Goal: Navigation & Orientation: Understand site structure

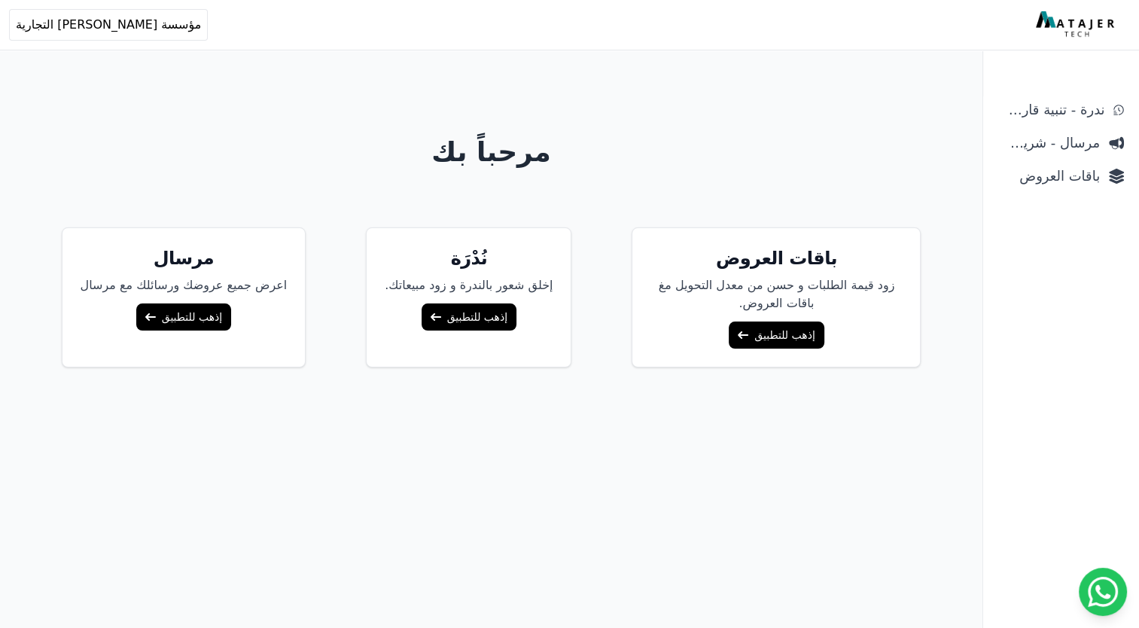
scroll to position [75, 0]
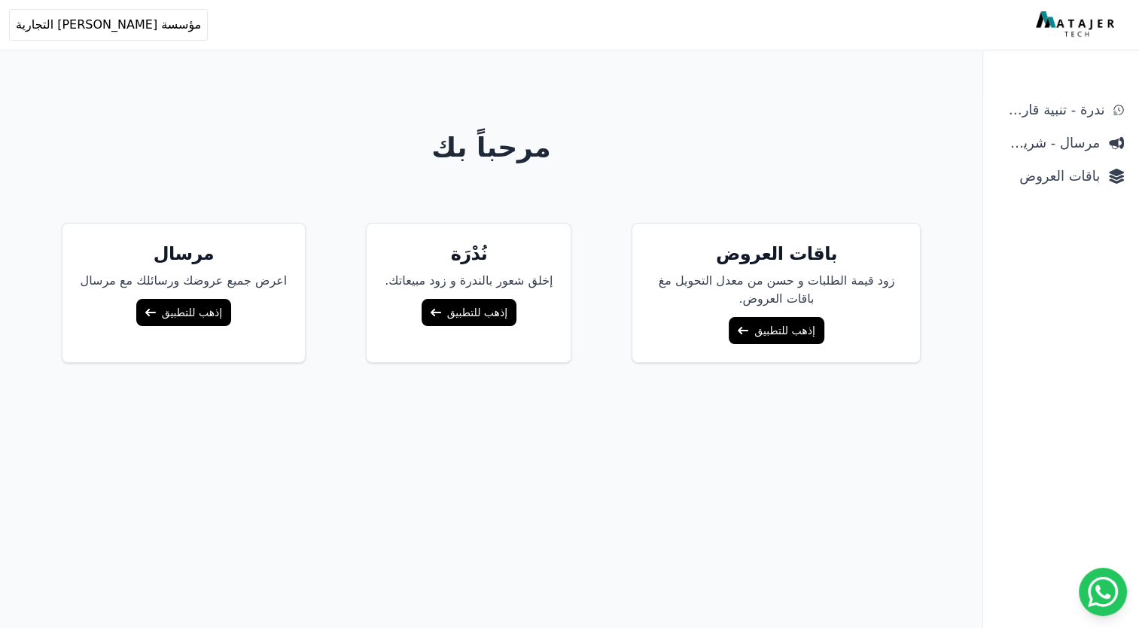
click at [476, 257] on h5 "نُدْرَة" at bounding box center [469, 254] width 168 height 24
click at [468, 311] on link "إذهب للتطبيق" at bounding box center [469, 312] width 95 height 27
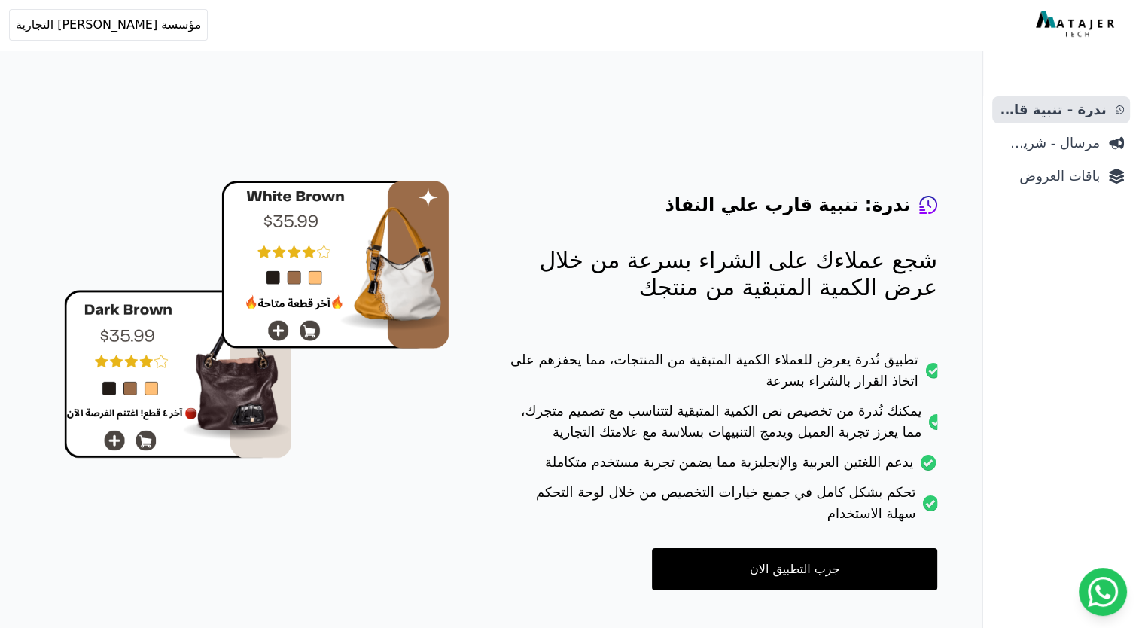
click at [978, 360] on div "ندرة: تنبية قارب علي النفاذ شجع عملاءك على الشراء بسرعة من خلال عرض الكمية المت…" at bounding box center [501, 374] width 964 height 628
click at [1027, 148] on span "مرسال - شريط دعاية" at bounding box center [1050, 143] width 102 height 21
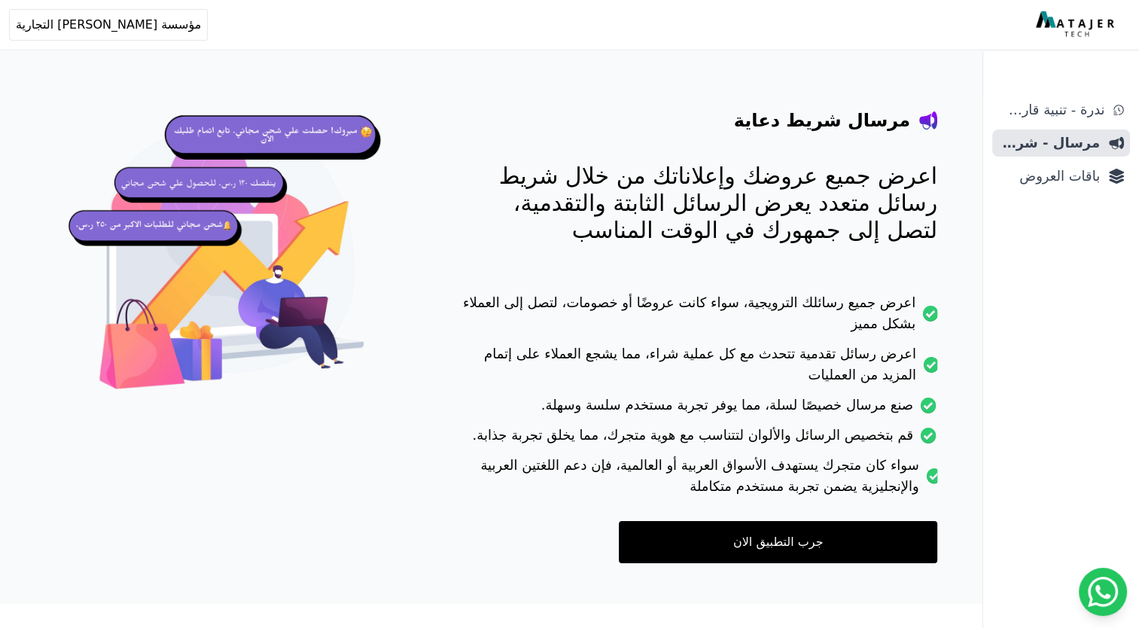
scroll to position [91, 0]
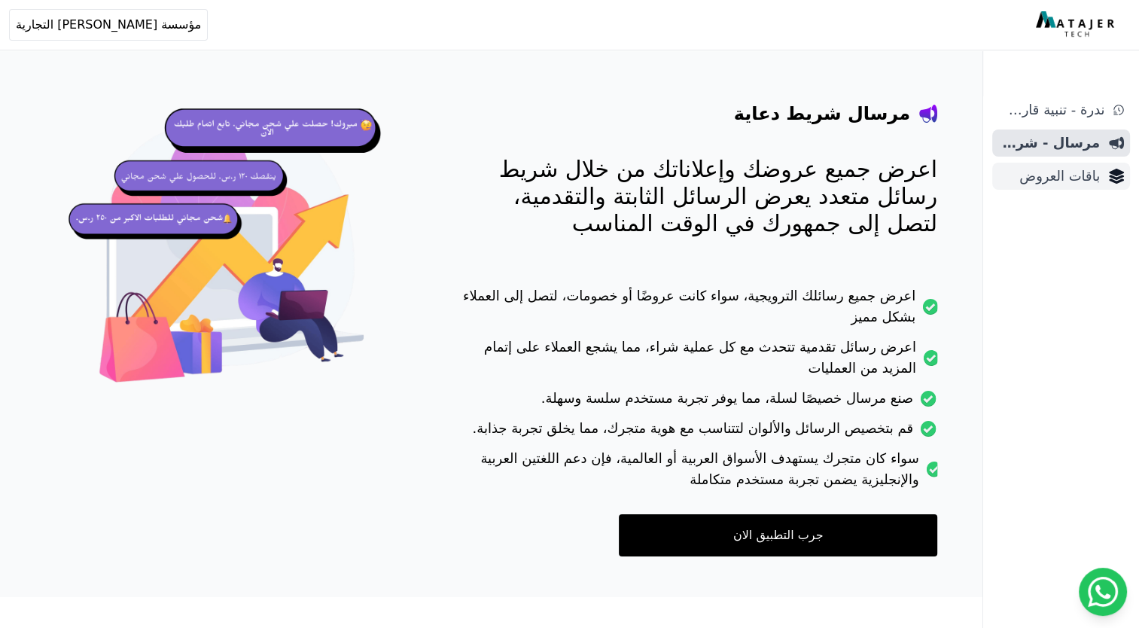
click at [1054, 172] on span "باقات العروض" at bounding box center [1050, 176] width 102 height 21
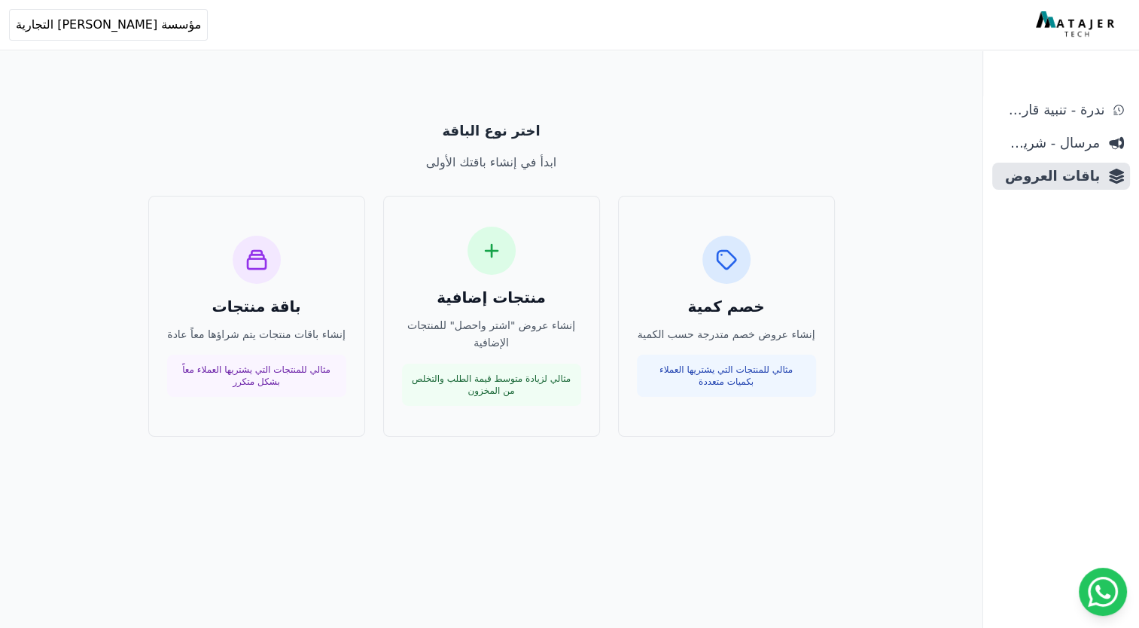
drag, startPoint x: 198, startPoint y: 308, endPoint x: 607, endPoint y: 526, distance: 463.6
click at [607, 526] on div "اختر نوع الباقة ابدأ في إنشاء باقتك الأولى خصم كمية إنشاء عروض خصم متدرجة حسب ا…" at bounding box center [492, 386] width 964 height 628
click at [684, 142] on div "اختر نوع الباقة ابدأ في إنشاء باقتك الأولى" at bounding box center [491, 145] width 807 height 51
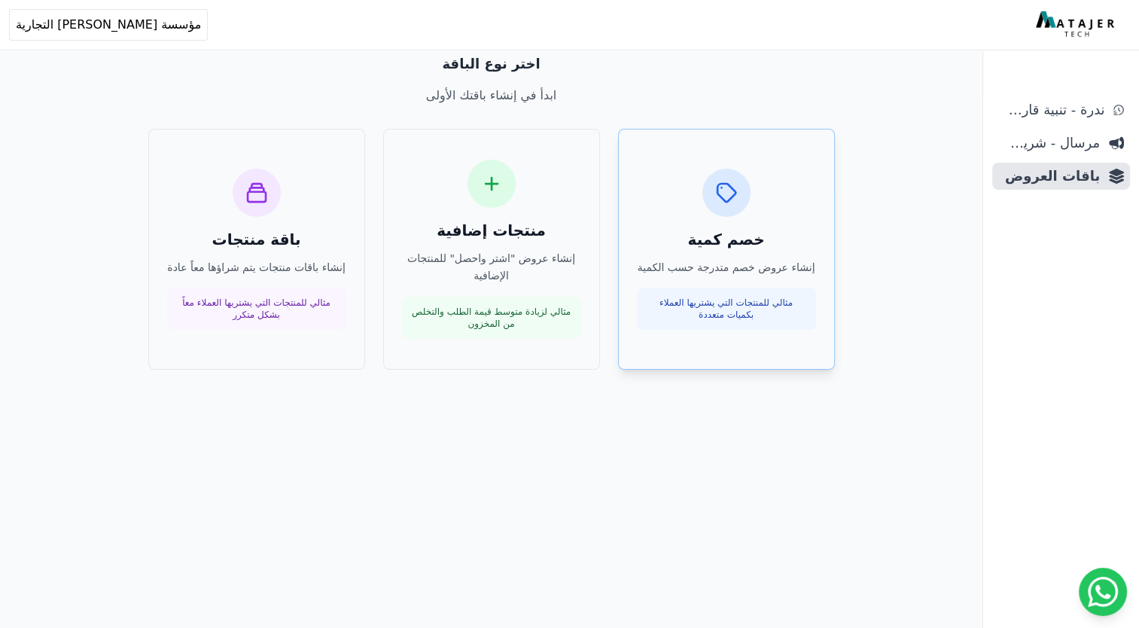
scroll to position [72, 0]
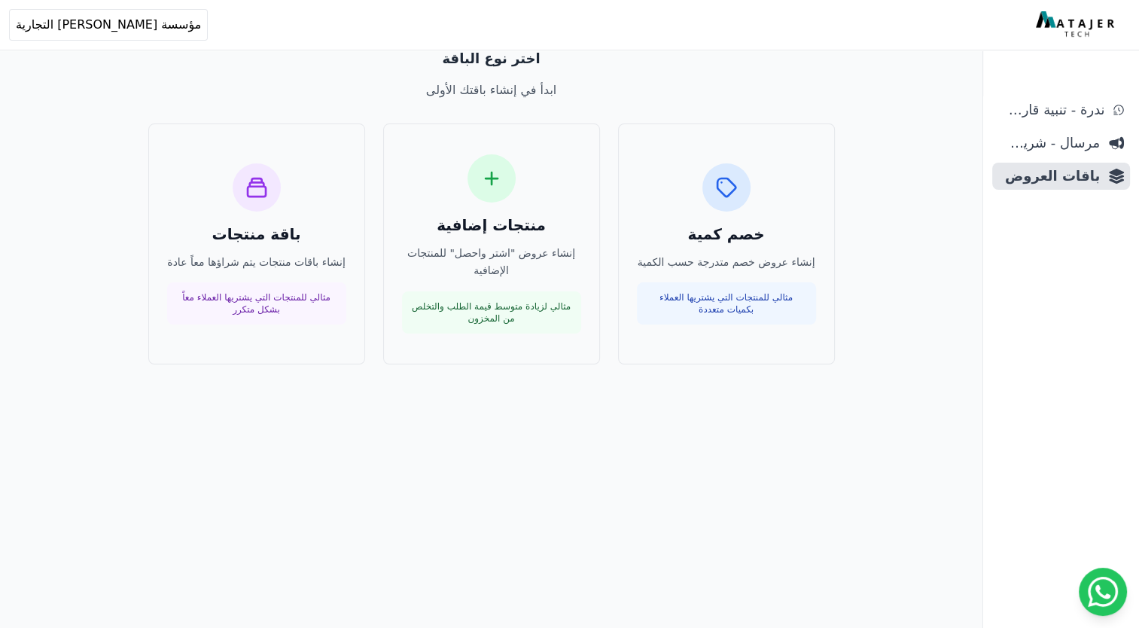
click at [624, 373] on div "اختر نوع الباقة ابدأ في إنشاء باقتك الأولى خصم كمية إنشاء عروض خصم متدرجة حسب ا…" at bounding box center [491, 206] width 843 height 352
click at [115, 32] on span "مؤسسة [PERSON_NAME] التجارية" at bounding box center [108, 25] width 185 height 18
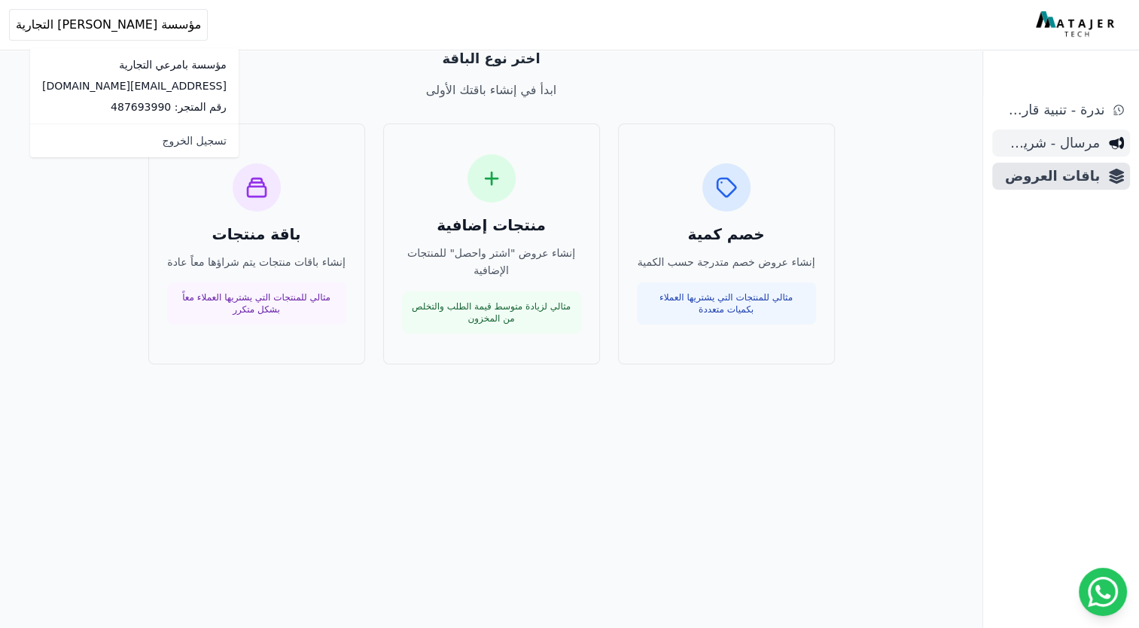
click at [1089, 140] on span "مرسال - شريط دعاية" at bounding box center [1050, 143] width 102 height 21
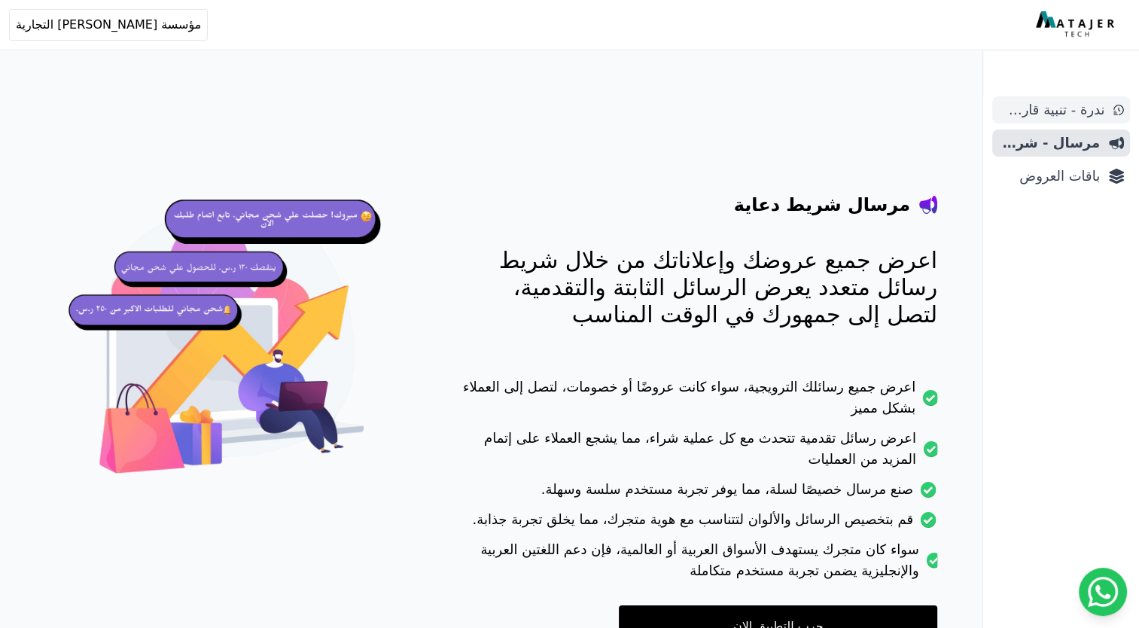
click at [1077, 106] on span "ندرة - تنبية قارب علي النفاذ" at bounding box center [1052, 109] width 106 height 21
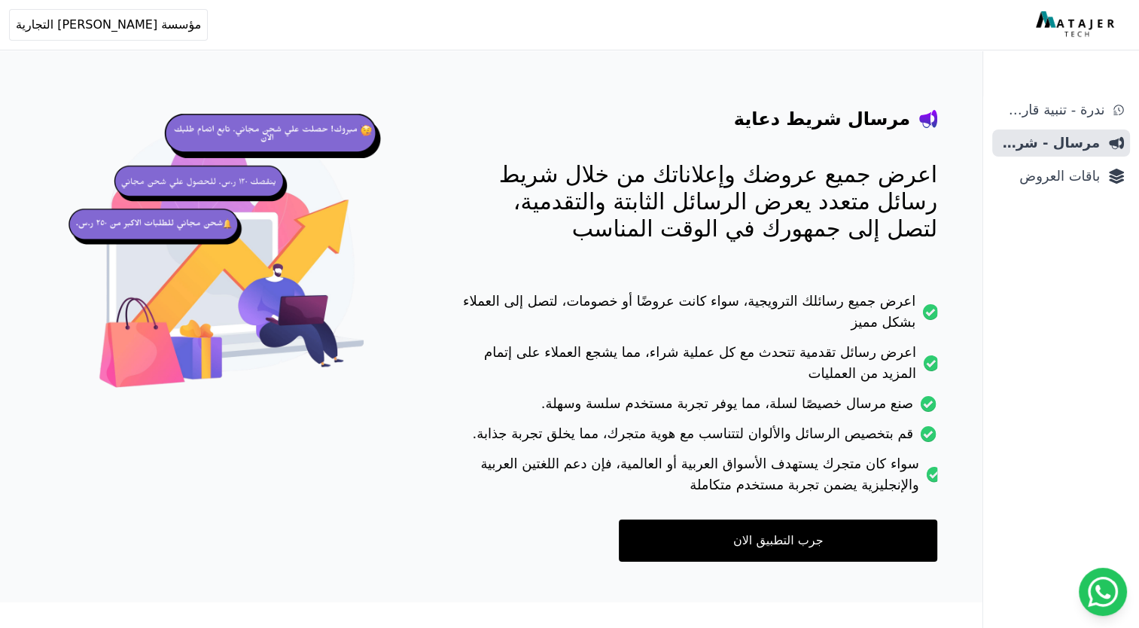
scroll to position [91, 0]
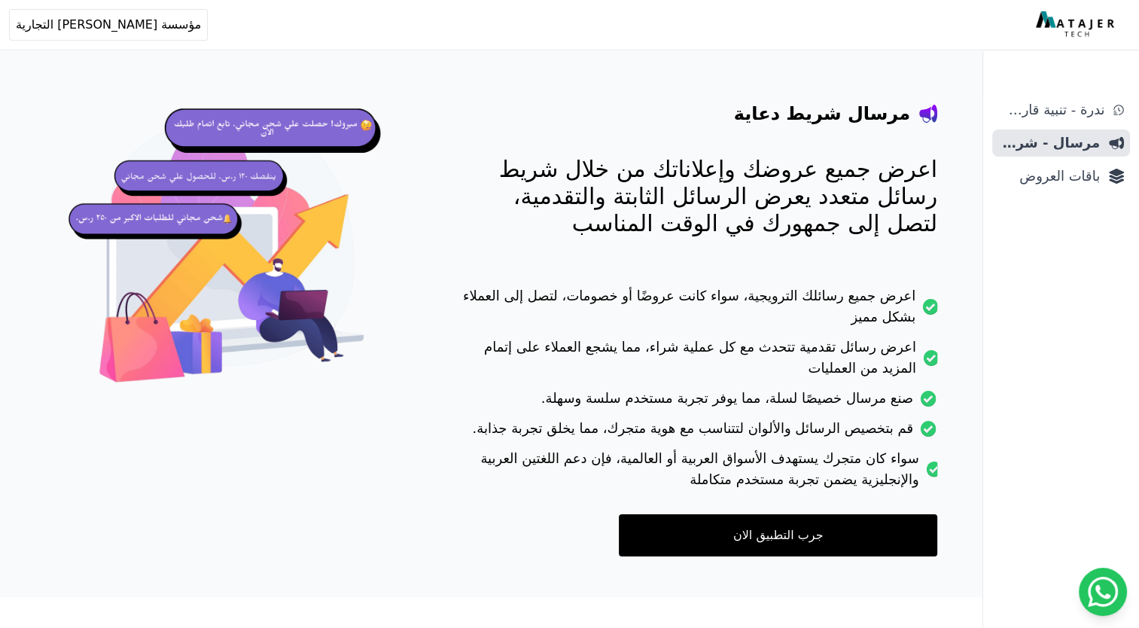
click at [872, 544] on link "جرب التطبيق الان" at bounding box center [778, 535] width 319 height 42
click at [1077, 185] on span "باقات العروض" at bounding box center [1050, 176] width 102 height 21
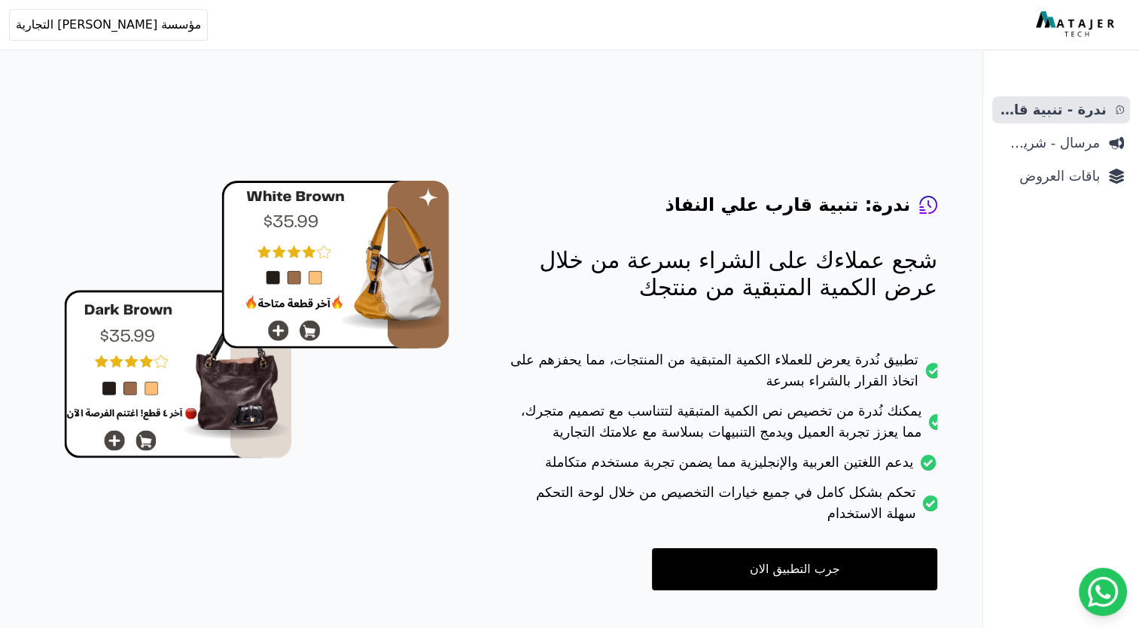
click at [759, 572] on link "جرب التطبيق الان" at bounding box center [794, 569] width 285 height 42
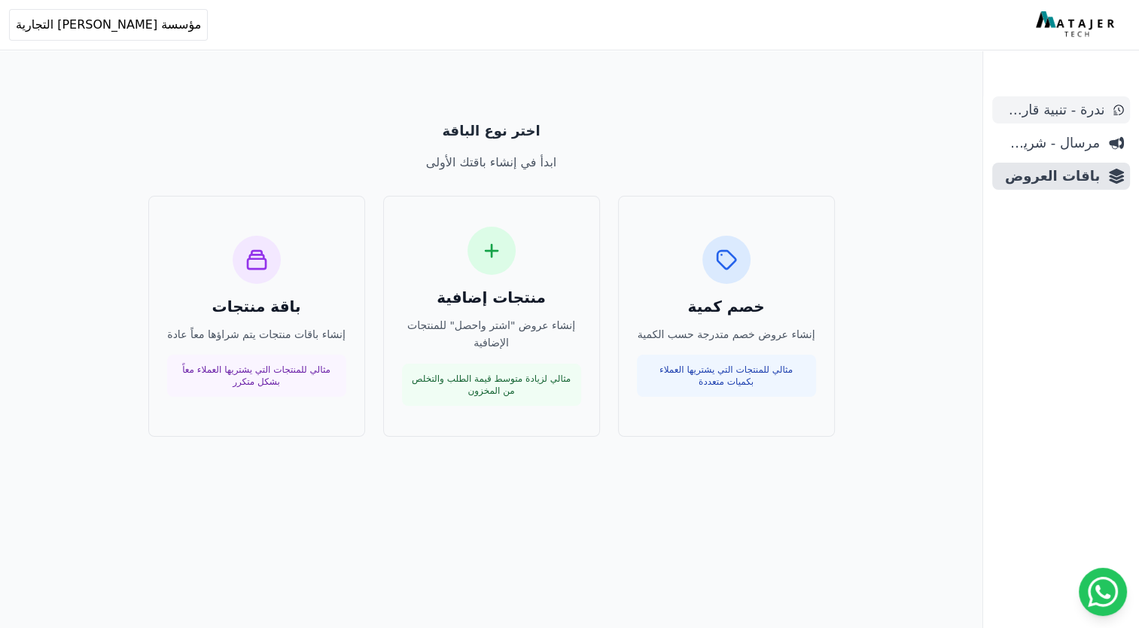
click at [1079, 105] on span "ندرة - تنبية قارب علي النفاذ" at bounding box center [1052, 109] width 106 height 21
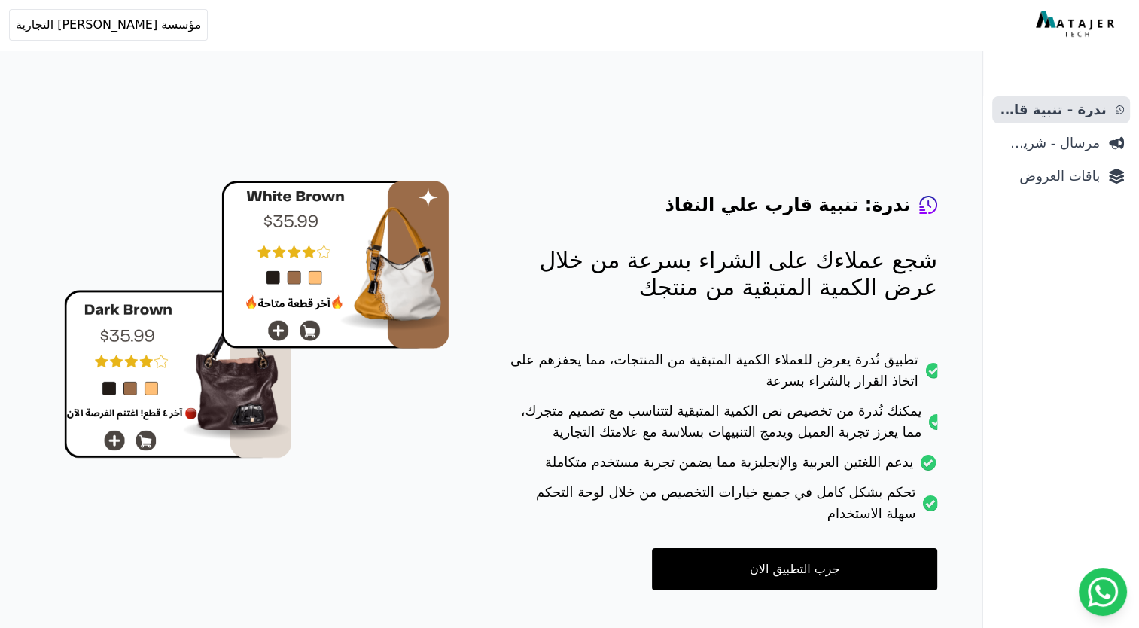
click at [805, 576] on link "جرب التطبيق الان" at bounding box center [794, 569] width 285 height 42
click at [1038, 157] on ul "ندرة - تنبية قارب علي النفاذ مرسال - شريط دعاية باقات العروض" at bounding box center [1062, 142] width 138 height 93
click at [1037, 152] on span "مرسال - شريط دعاية" at bounding box center [1050, 143] width 102 height 21
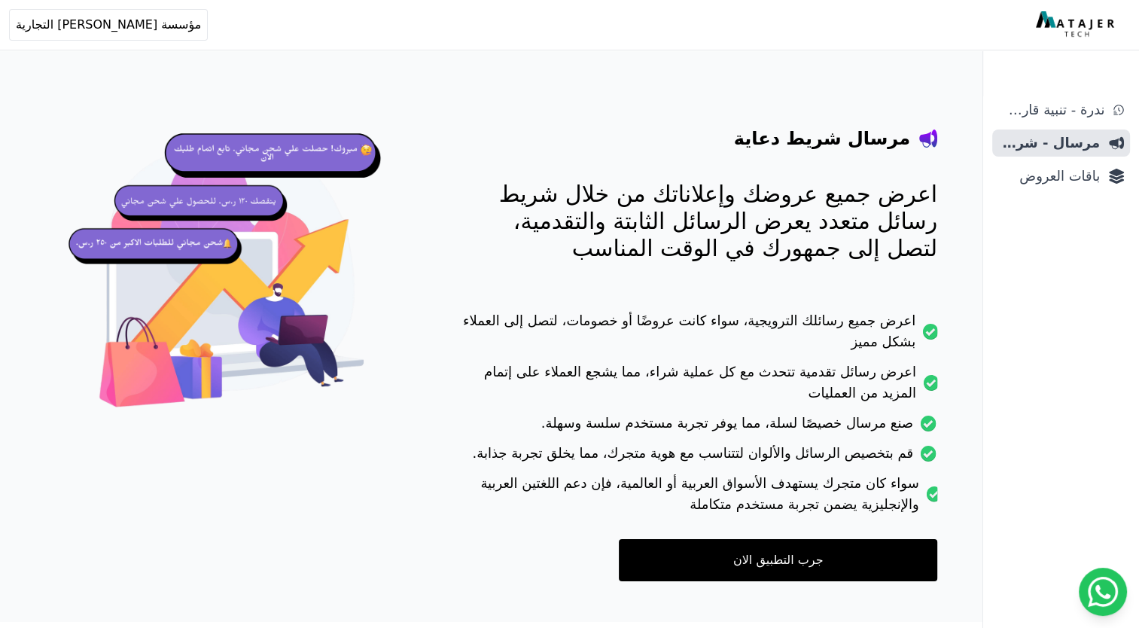
scroll to position [91, 0]
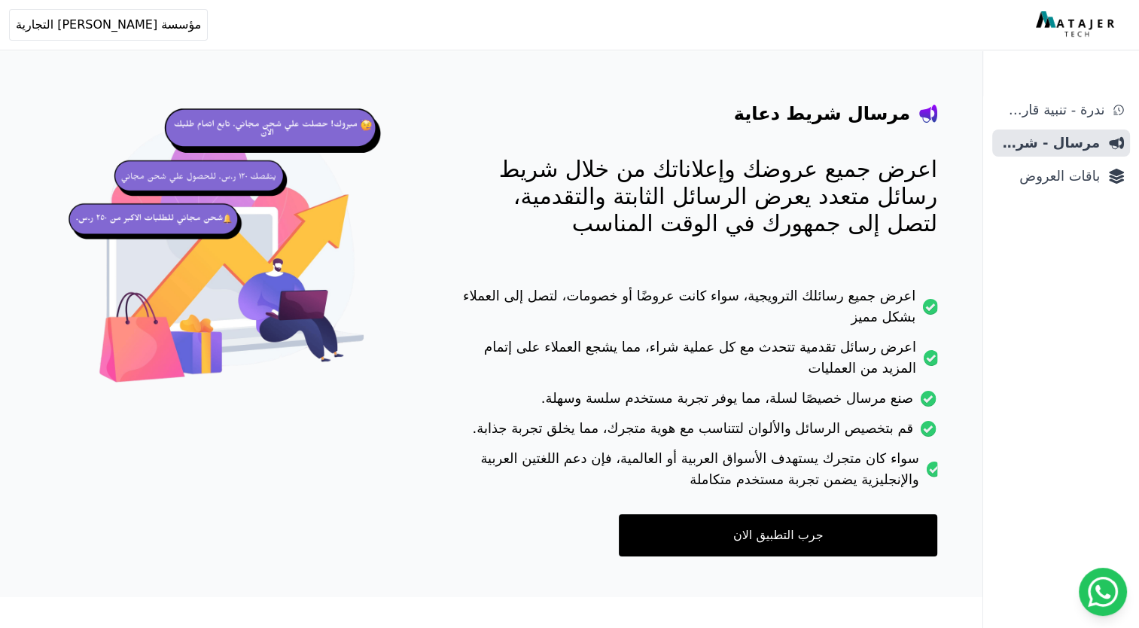
click at [792, 527] on link "جرب التطبيق الان" at bounding box center [778, 535] width 319 height 42
